Goal: Information Seeking & Learning: Learn about a topic

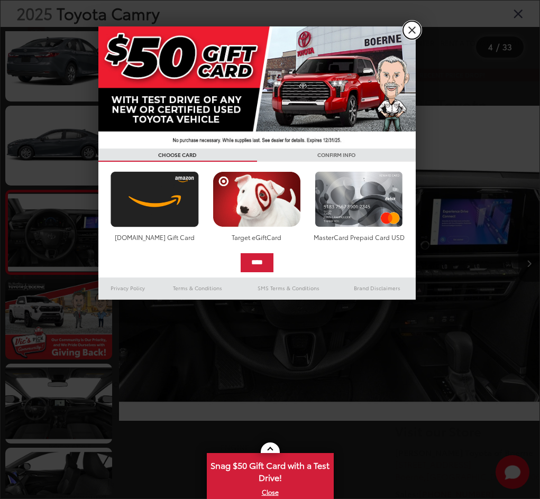
click at [412, 30] on link "X" at bounding box center [412, 30] width 18 height 18
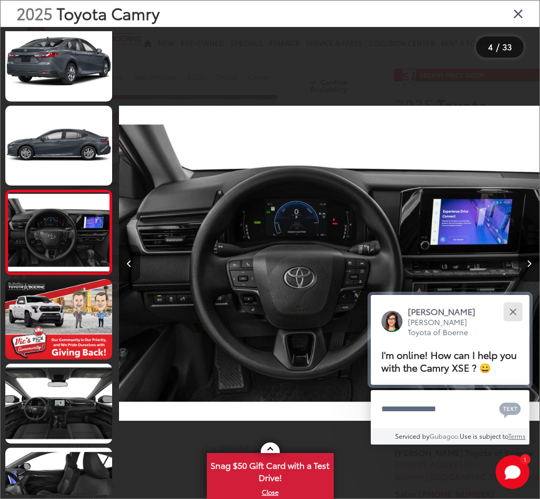
click at [511, 304] on button "Close" at bounding box center [512, 311] width 23 height 23
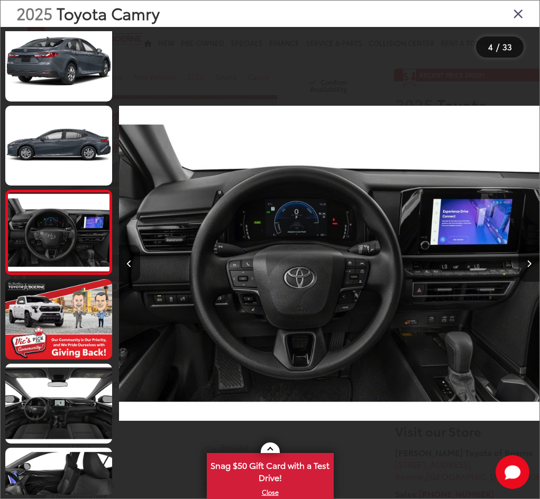
click at [529, 263] on icon "Next image" at bounding box center [528, 263] width 5 height 7
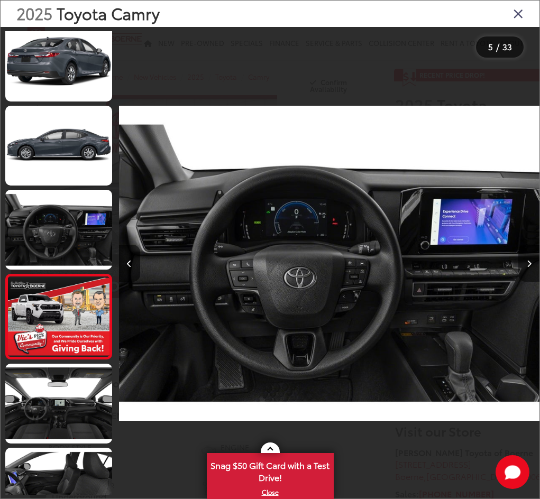
scroll to position [179, 0]
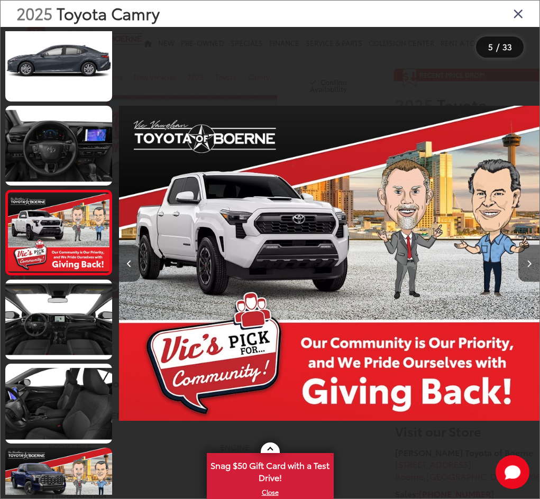
click at [529, 263] on icon "Next image" at bounding box center [528, 263] width 5 height 7
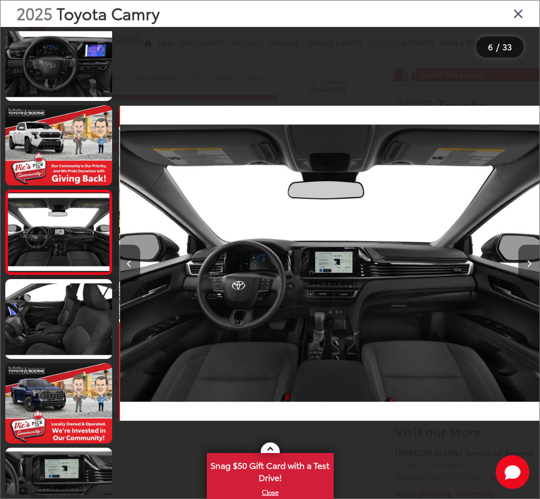
scroll to position [0, 2102]
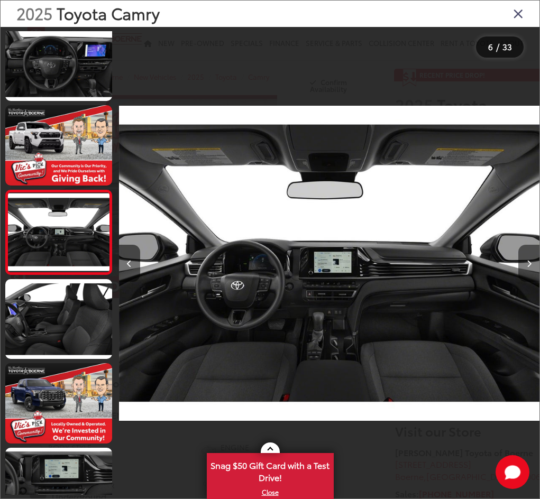
click at [529, 263] on icon "Next image" at bounding box center [528, 263] width 5 height 7
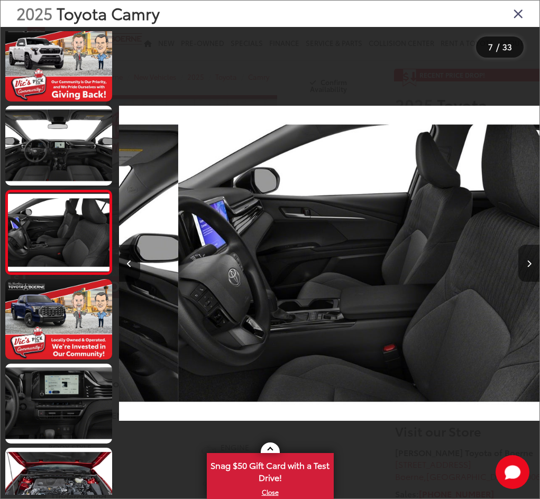
scroll to position [0, 2522]
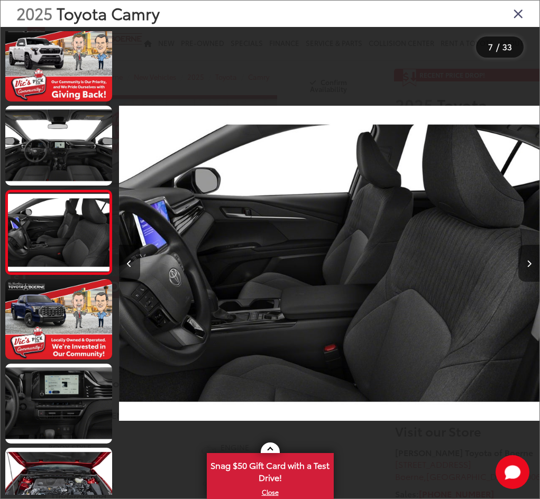
click at [529, 263] on icon "Next image" at bounding box center [528, 263] width 5 height 7
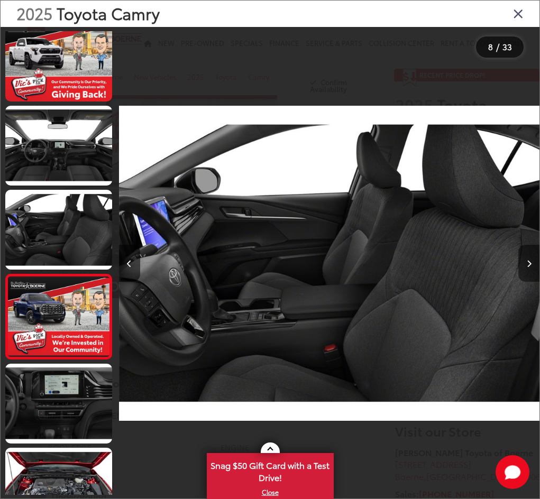
scroll to position [431, 0]
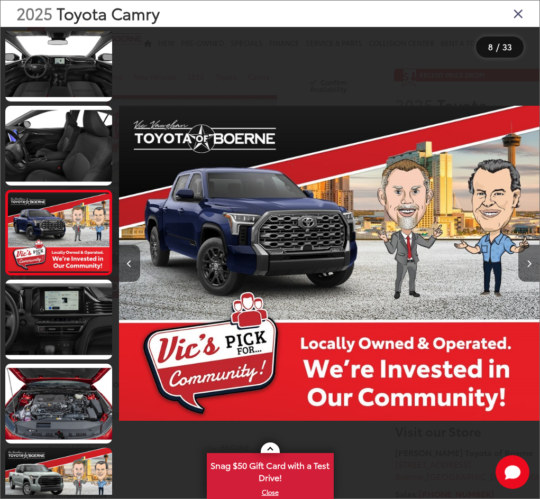
click at [529, 263] on icon "Next image" at bounding box center [528, 263] width 5 height 7
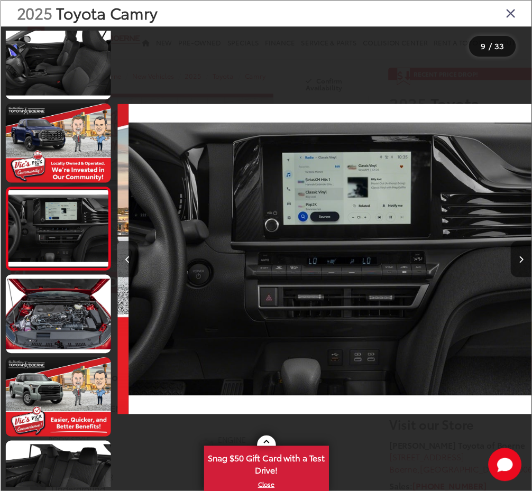
scroll to position [0, 3363]
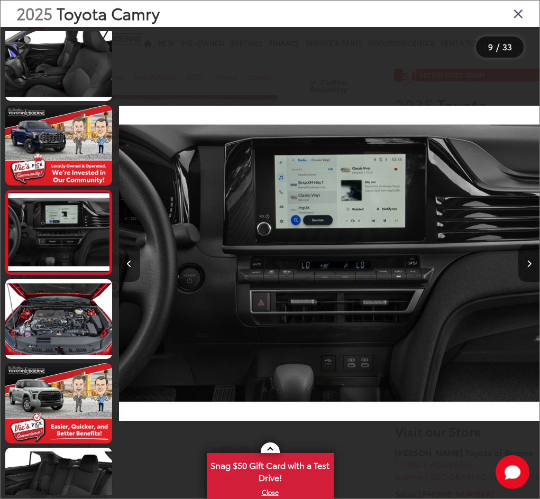
click at [518, 10] on icon "Close gallery" at bounding box center [518, 13] width 11 height 14
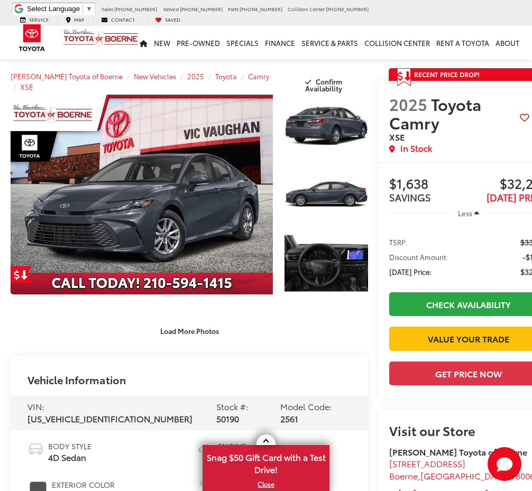
scroll to position [0, 0]
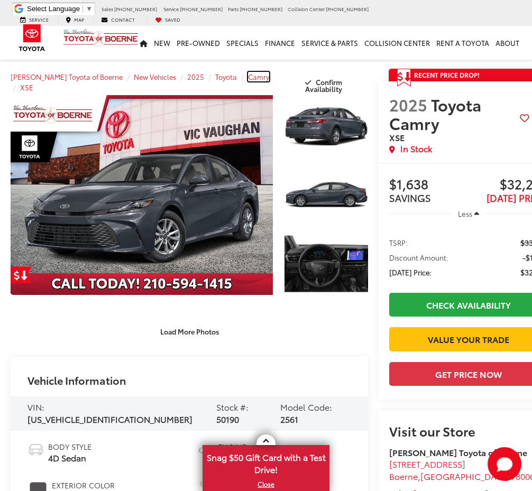
click at [248, 76] on span "Camry" at bounding box center [258, 77] width 21 height 10
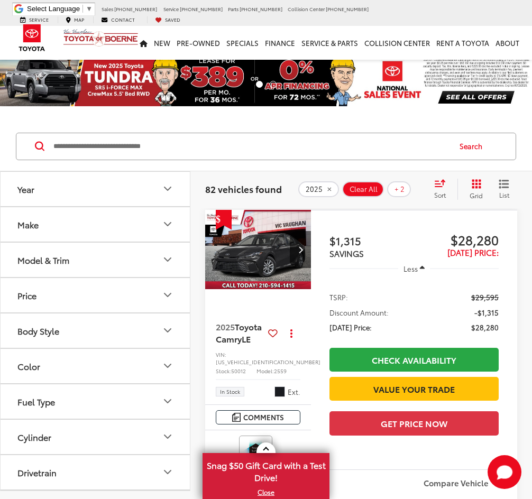
click at [171, 257] on icon "Model & Trim" at bounding box center [167, 259] width 13 height 13
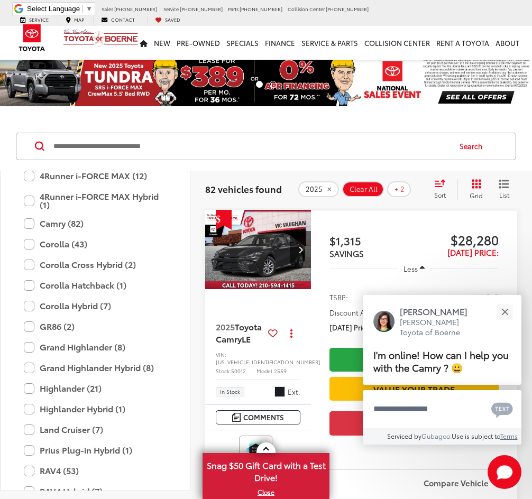
scroll to position [159, 0]
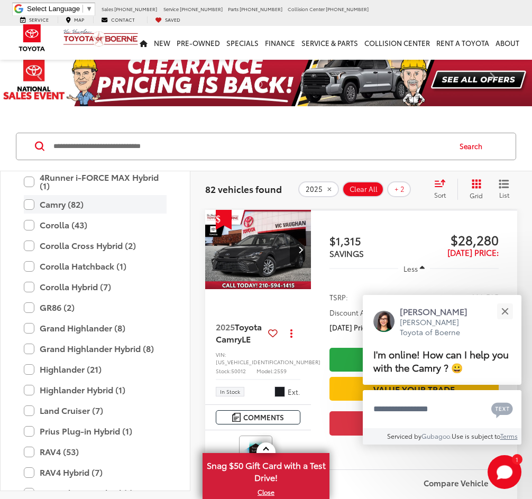
click at [78, 208] on label "Camry (82)" at bounding box center [95, 204] width 143 height 18
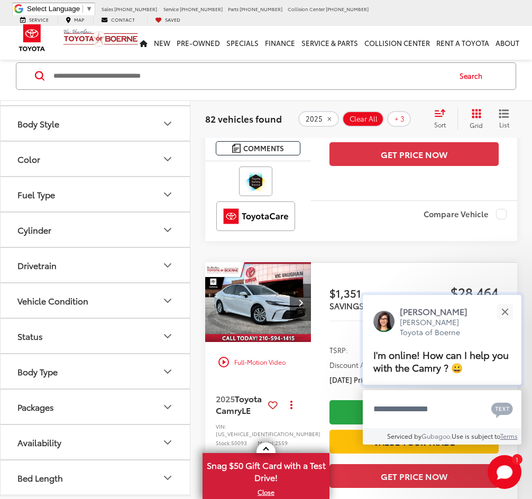
scroll to position [634, 0]
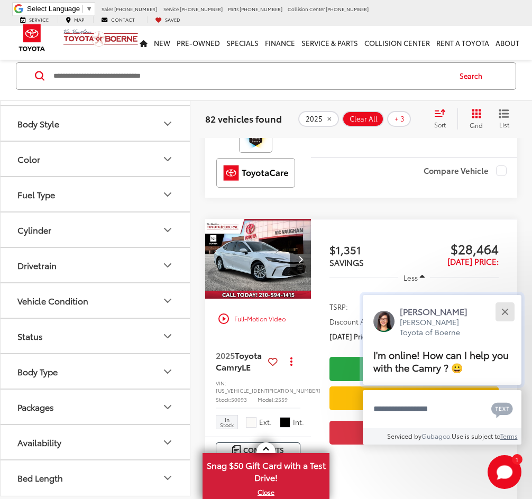
drag, startPoint x: 503, startPoint y: 310, endPoint x: 484, endPoint y: 310, distance: 19.6
click at [503, 310] on div "Close" at bounding box center [504, 311] width 7 height 7
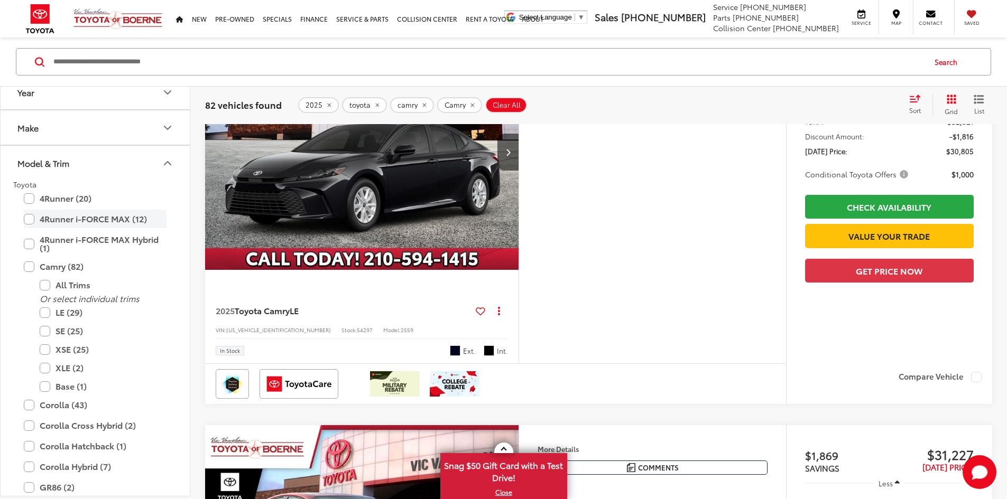
scroll to position [0, 0]
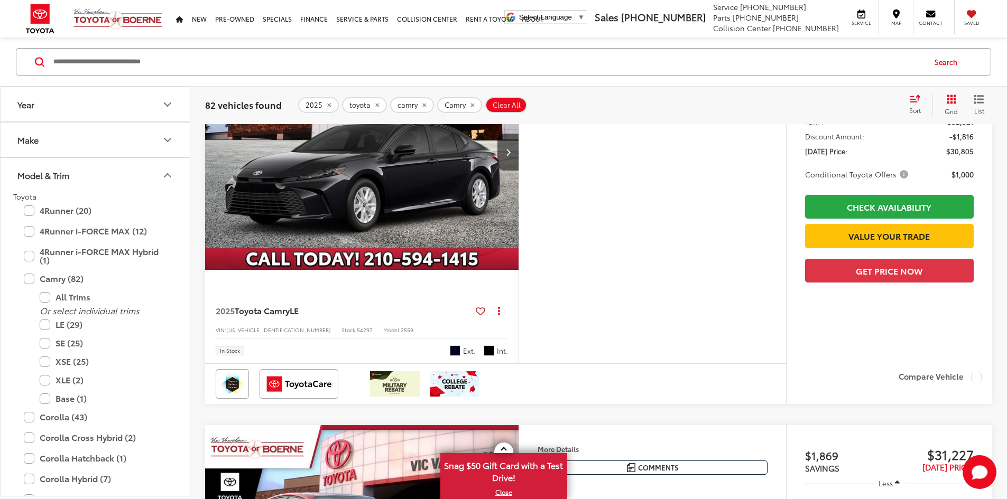
click at [172, 102] on icon "Year" at bounding box center [167, 104] width 13 height 13
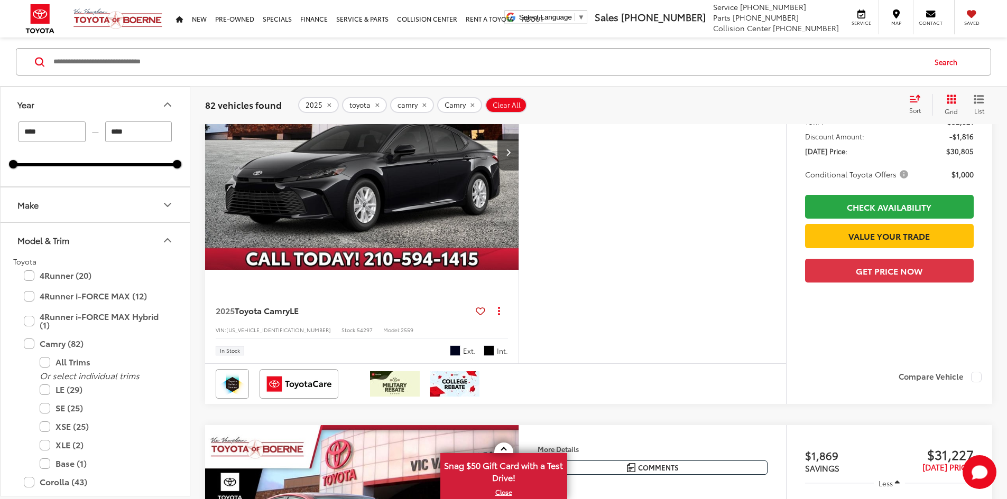
click at [101, 205] on button "Make" at bounding box center [96, 205] width 190 height 34
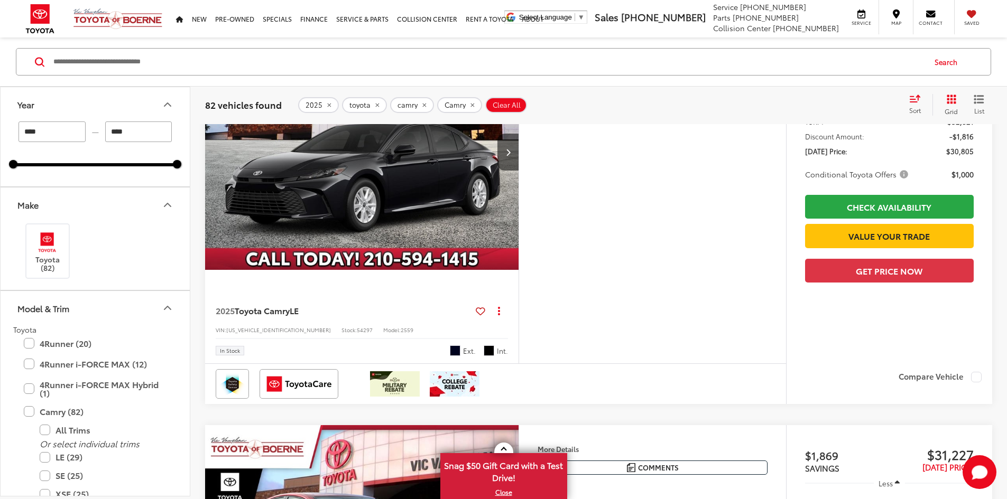
click at [160, 200] on button "Make" at bounding box center [96, 205] width 190 height 34
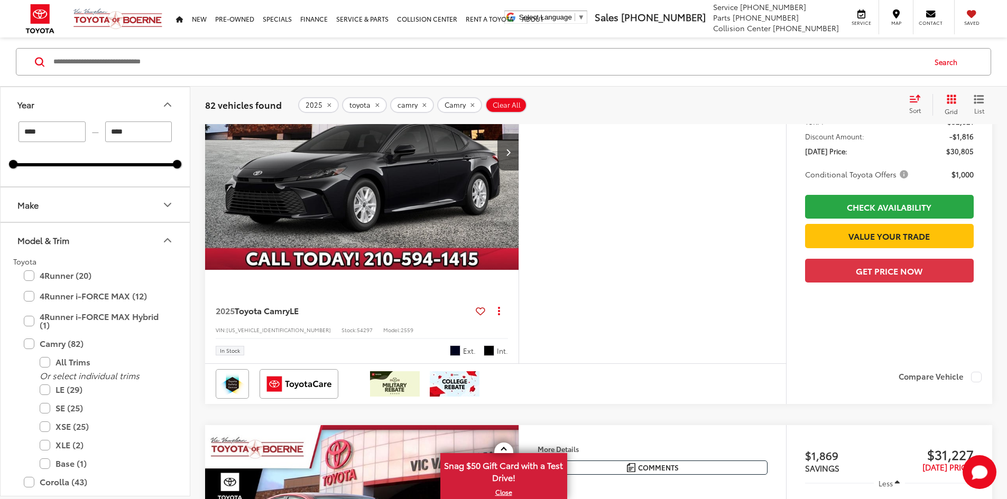
click at [172, 103] on icon "Year" at bounding box center [167, 104] width 13 height 13
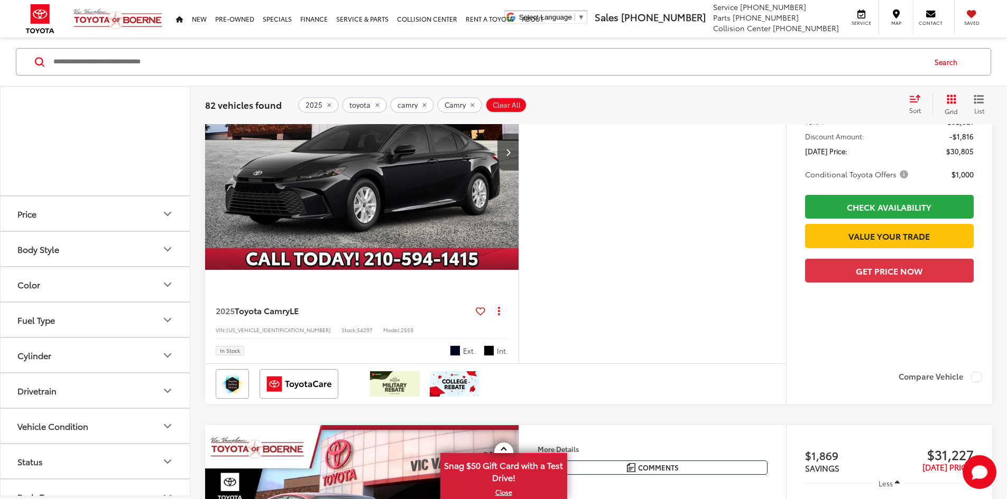
scroll to position [717, 0]
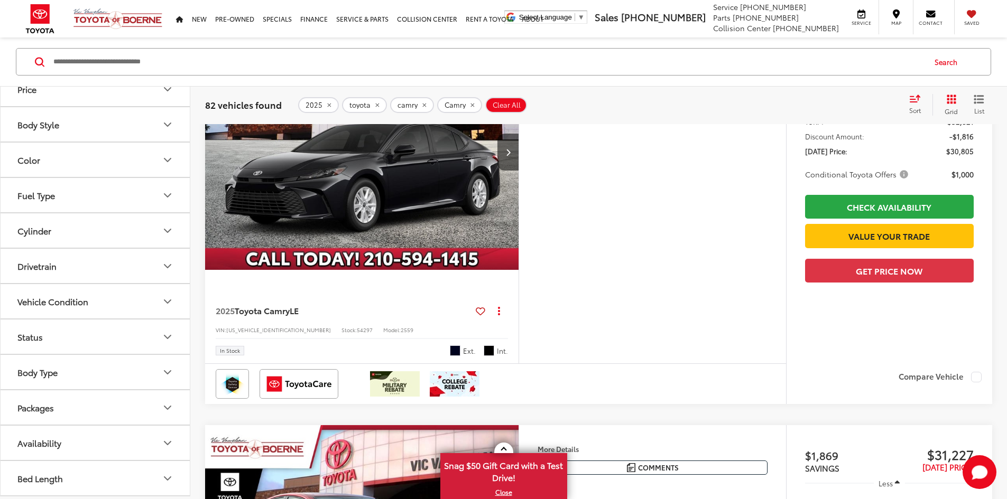
click at [158, 303] on button "Vehicle Condition" at bounding box center [96, 301] width 190 height 34
click at [169, 295] on icon "Vehicle Condition" at bounding box center [167, 301] width 13 height 13
click at [140, 404] on button "Packages" at bounding box center [96, 408] width 190 height 34
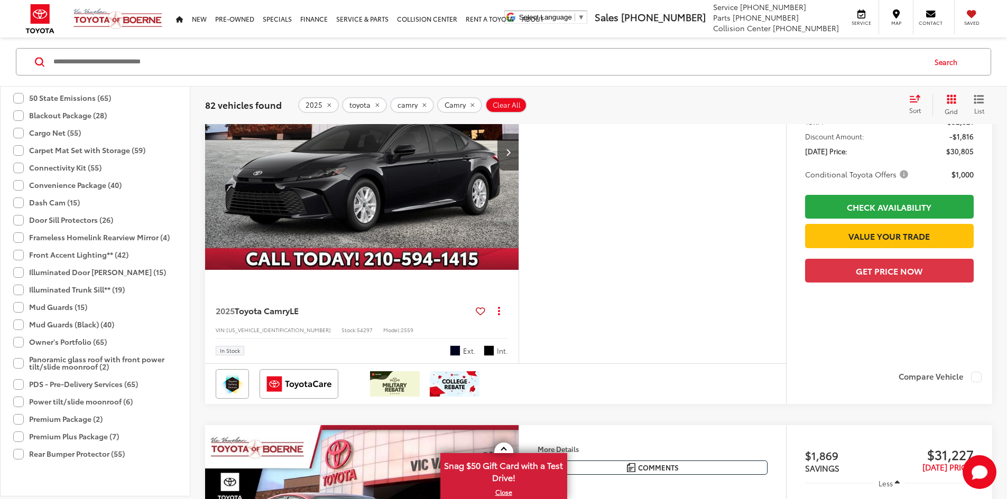
scroll to position [1087, 0]
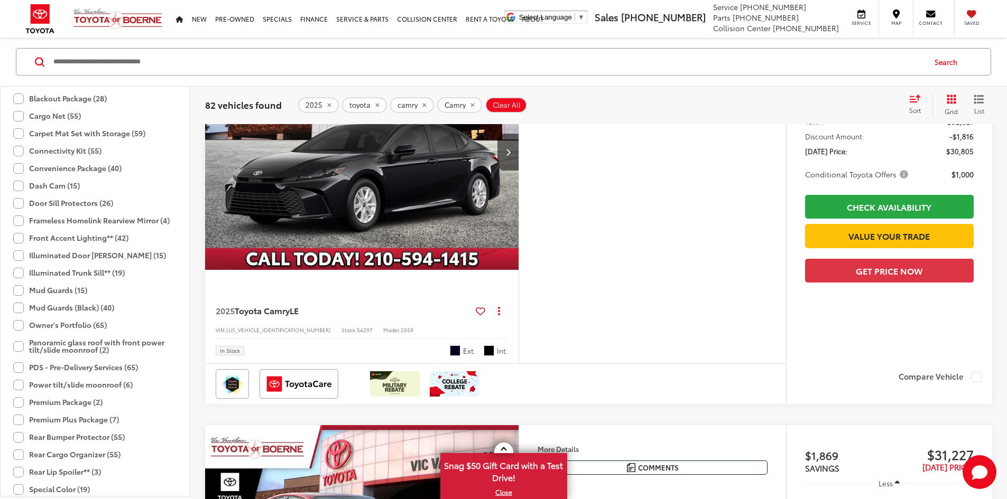
click at [16, 401] on label "Premium Package (2)" at bounding box center [57, 402] width 89 height 17
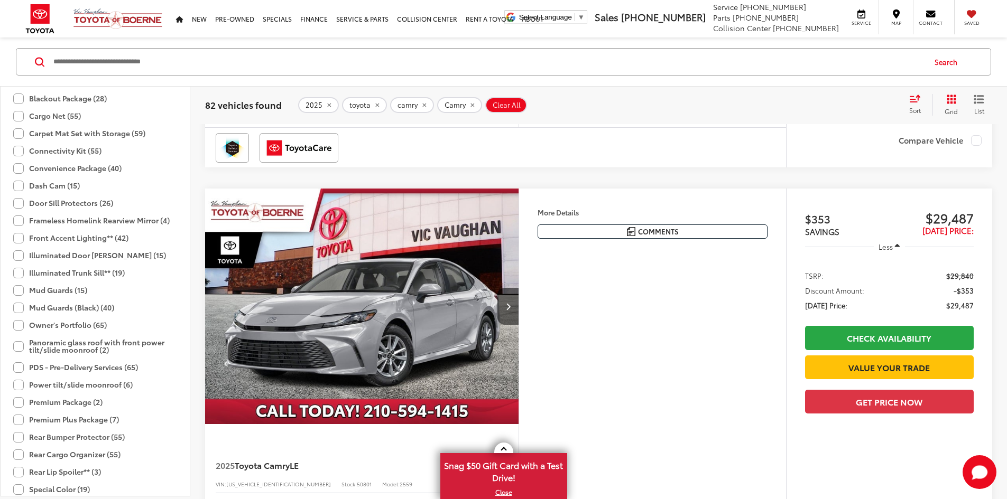
click at [22, 424] on label "Premium Plus Package (7)" at bounding box center [66, 419] width 106 height 17
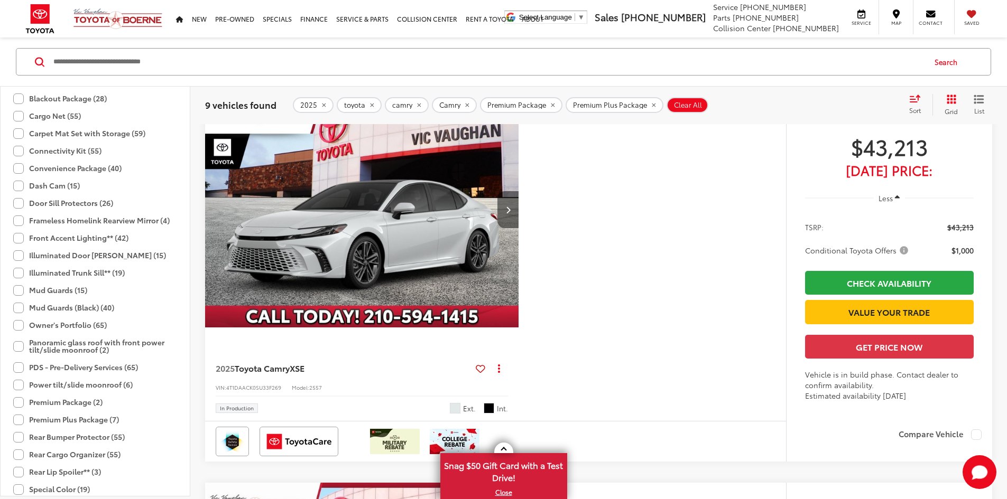
scroll to position [540, 0]
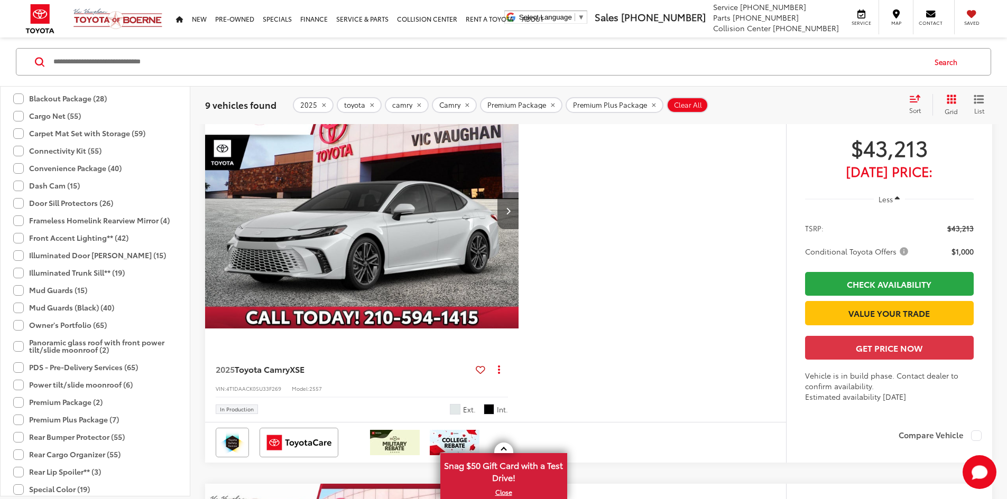
click at [519, 229] on button "Next image" at bounding box center [507, 210] width 21 height 37
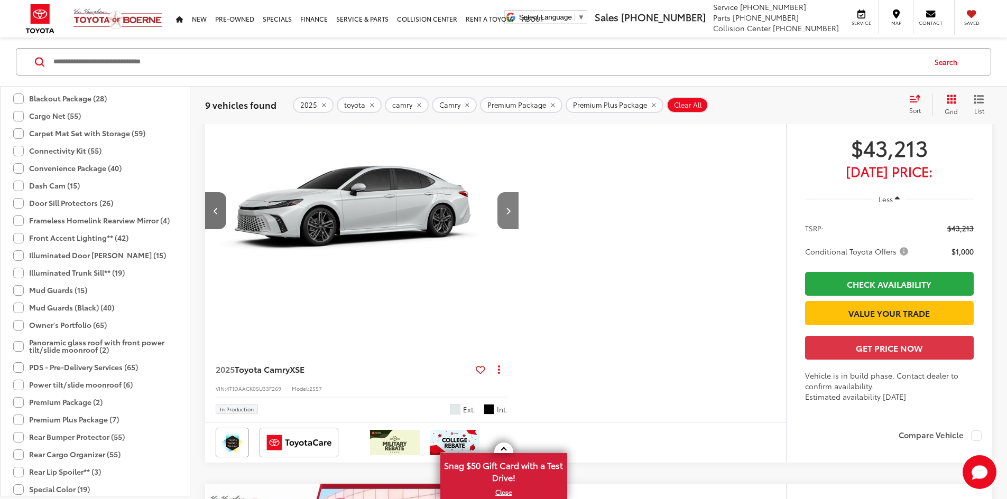
click at [519, 229] on button "Next image" at bounding box center [507, 210] width 21 height 37
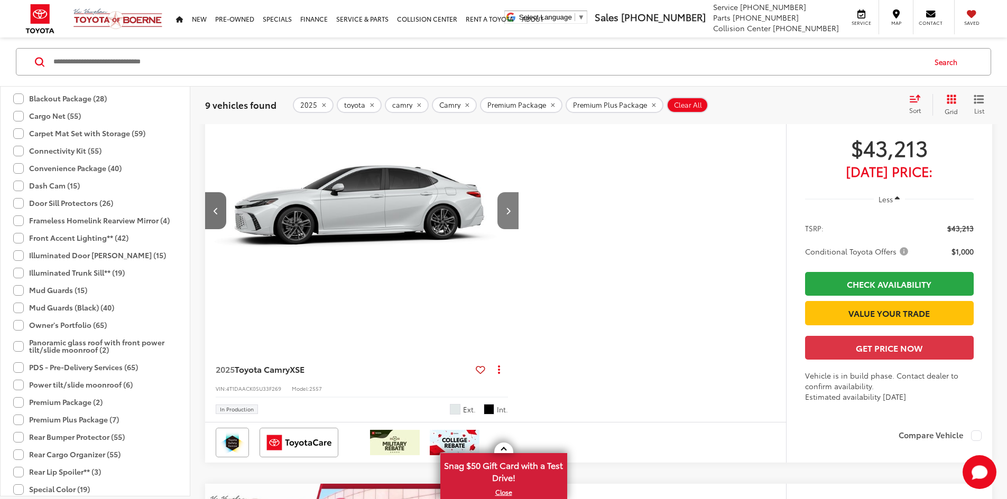
click at [519, 229] on button "Next image" at bounding box center [507, 210] width 21 height 37
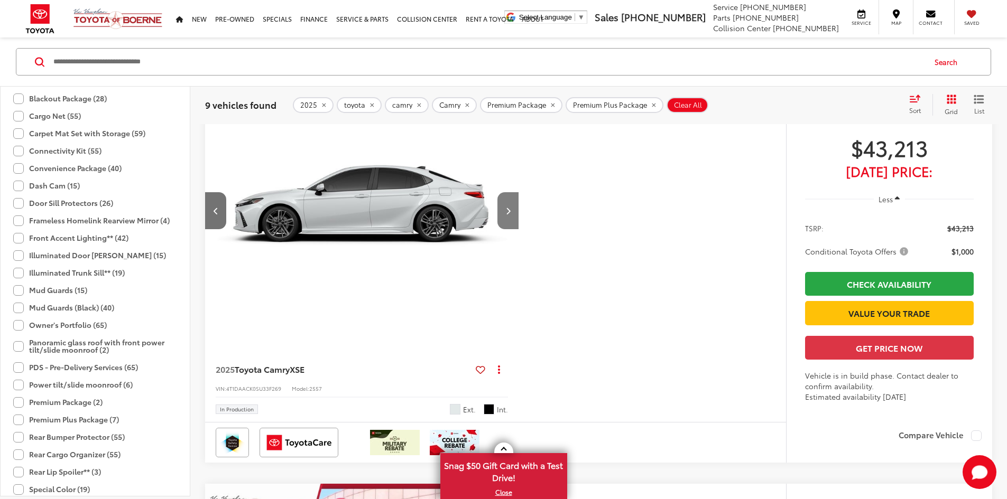
click at [519, 229] on button "Next image" at bounding box center [507, 210] width 21 height 37
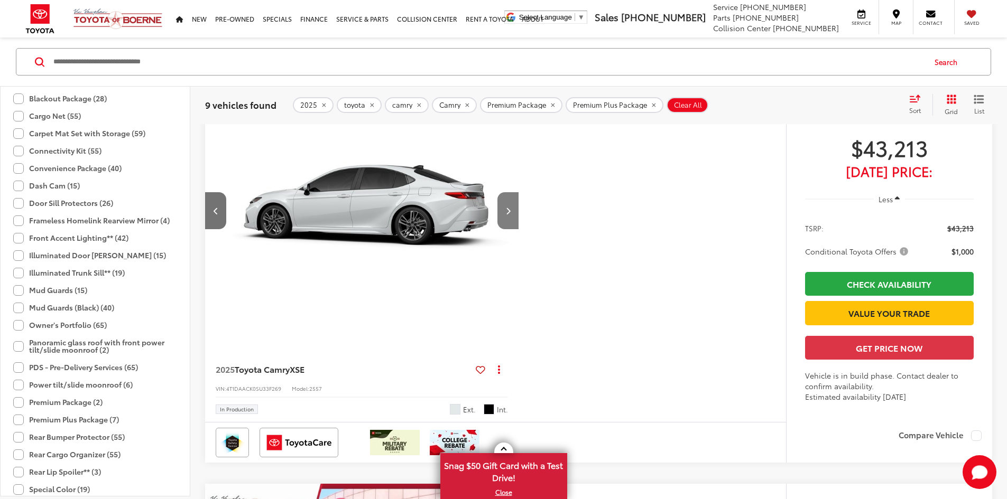
click at [519, 229] on button "Next image" at bounding box center [507, 210] width 21 height 37
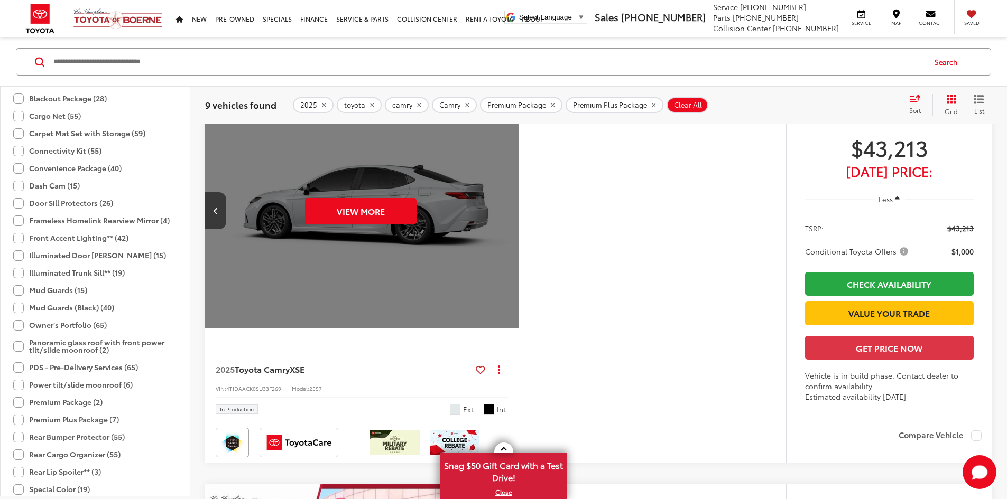
scroll to position [0, 2004]
click at [417, 225] on button "View More" at bounding box center [361, 211] width 112 height 26
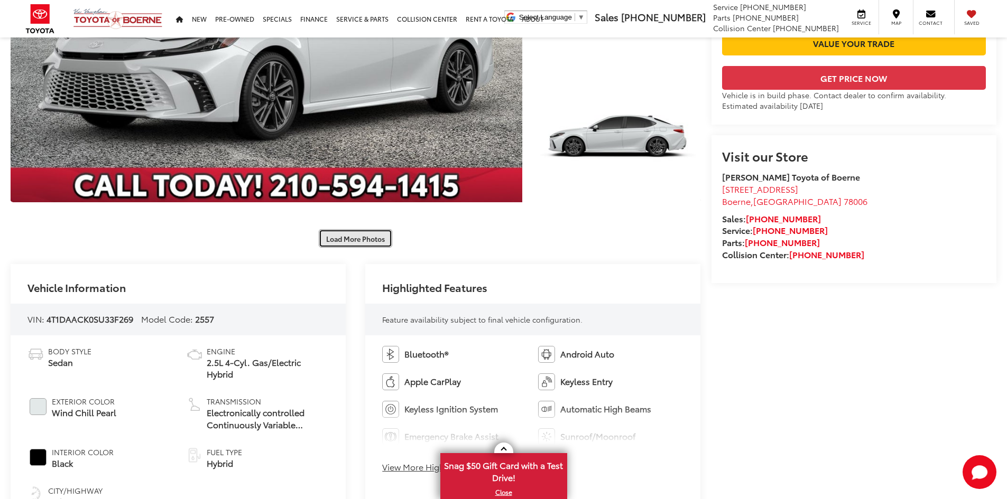
click at [327, 234] on button "Load More Photos" at bounding box center [355, 238] width 73 height 18
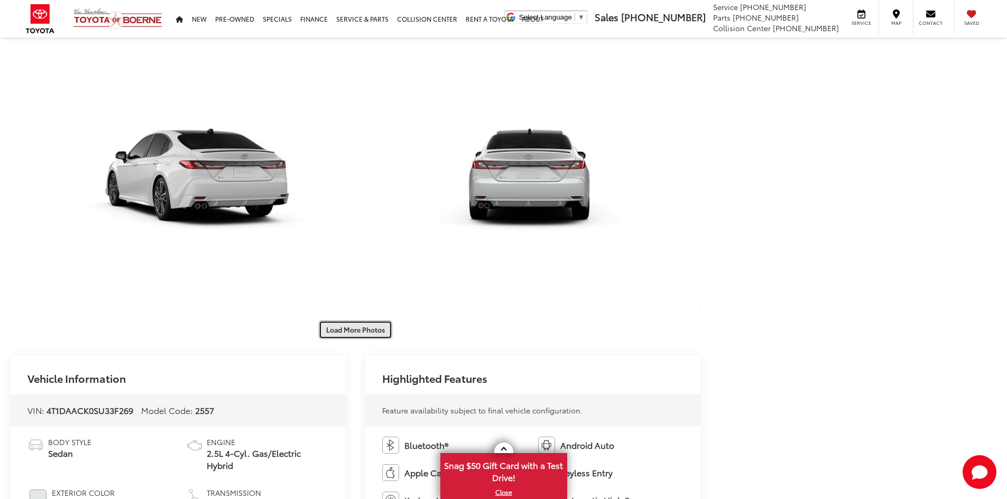
scroll to position [846, 0]
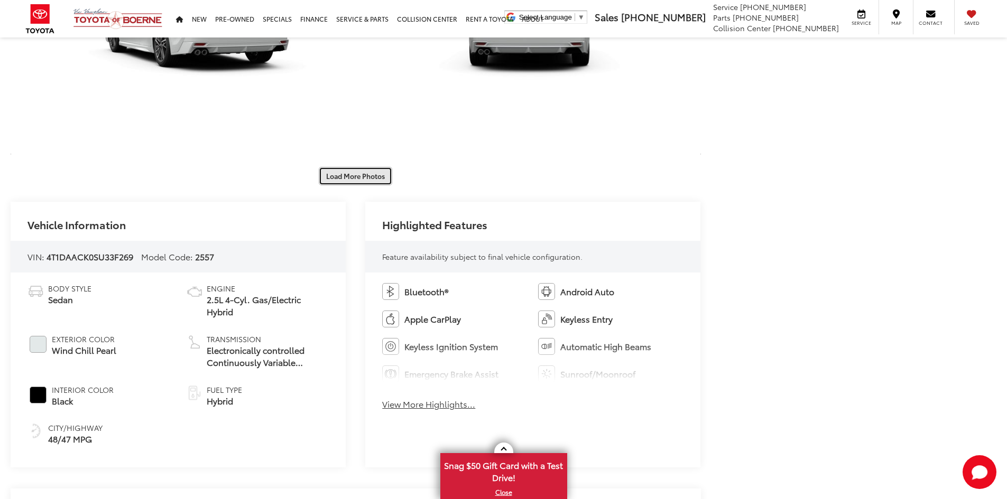
click at [327, 179] on button "Load More Photos" at bounding box center [355, 176] width 73 height 18
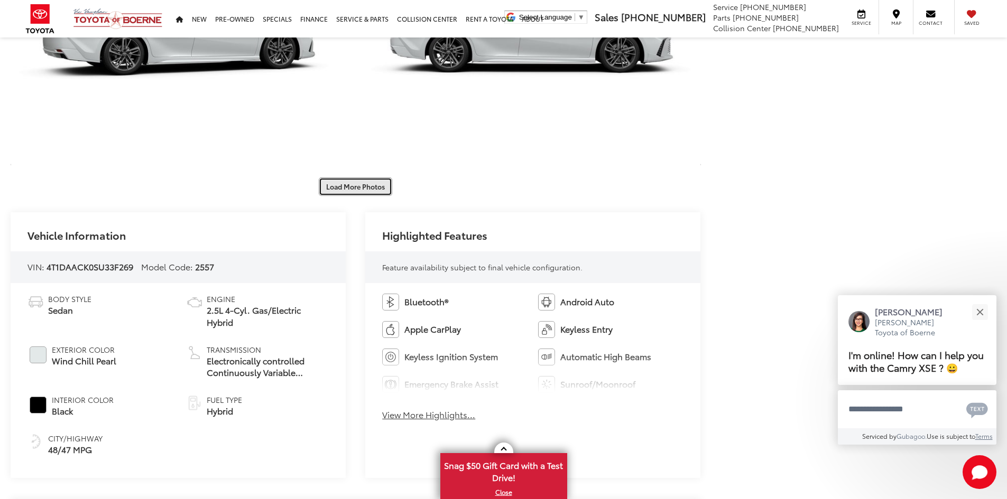
scroll to position [1374, 0]
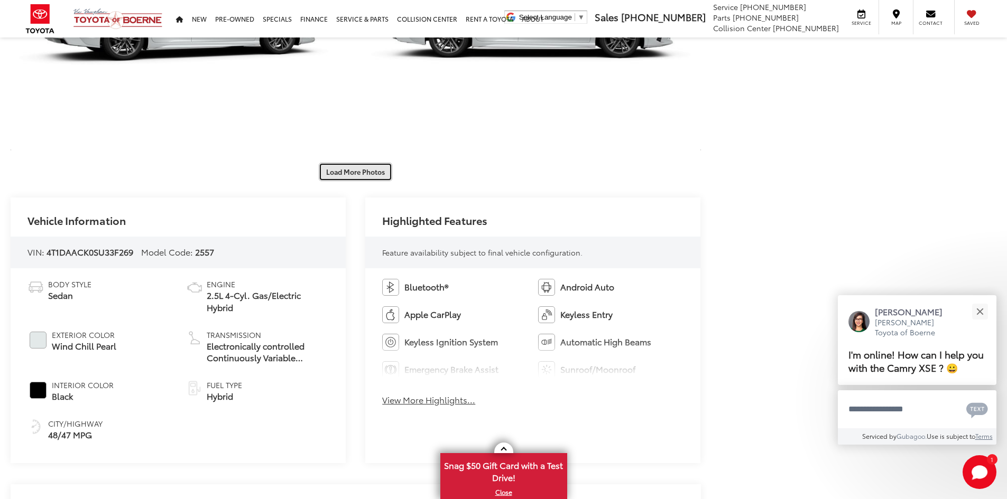
click at [374, 170] on button "Load More Photos" at bounding box center [355, 172] width 73 height 18
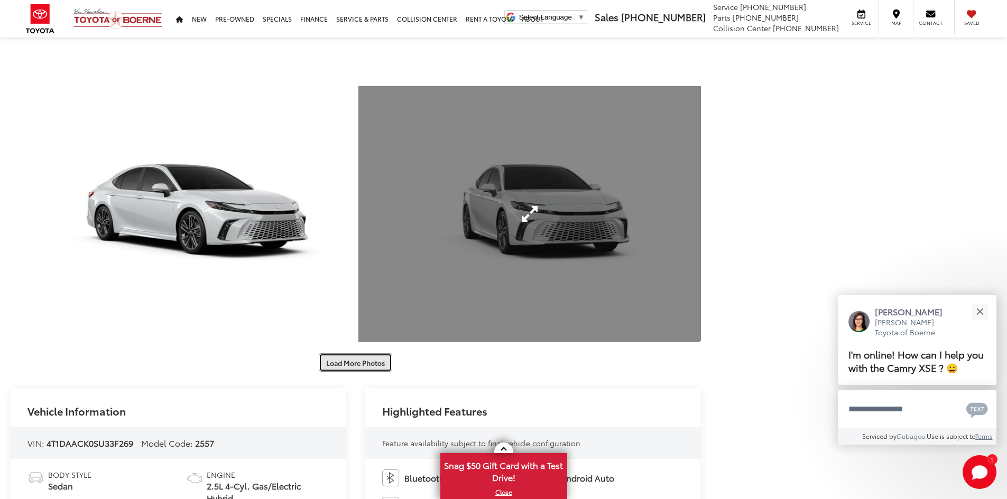
scroll to position [1903, 0]
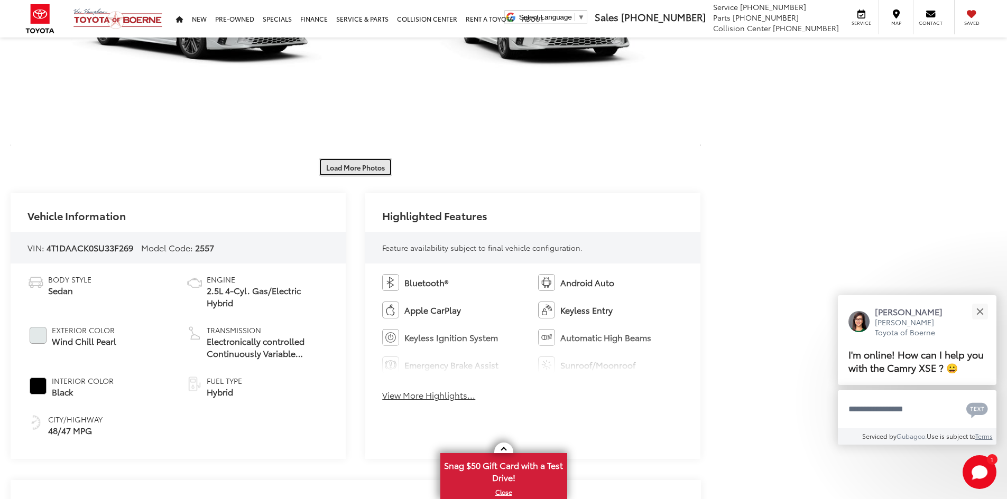
click at [362, 165] on button "Load More Photos" at bounding box center [355, 167] width 73 height 18
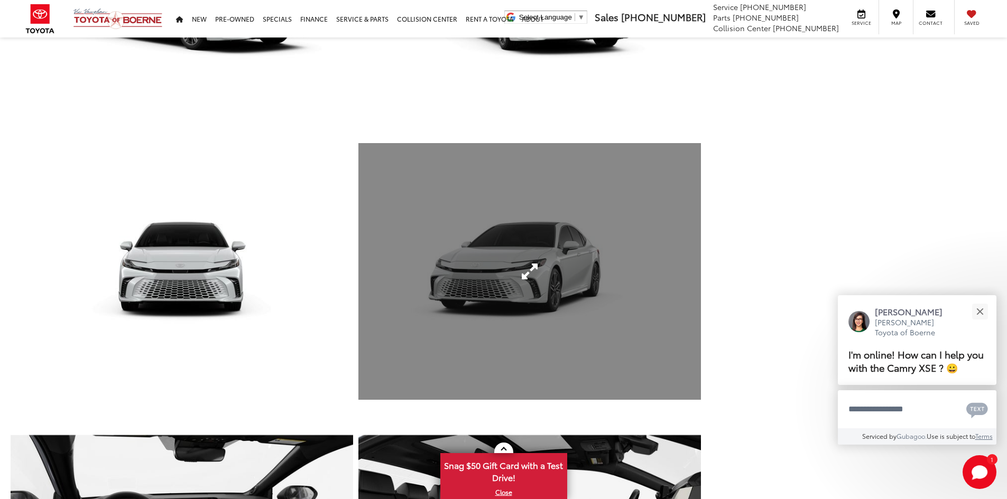
scroll to position [2167, 0]
